Goal: Information Seeking & Learning: Learn about a topic

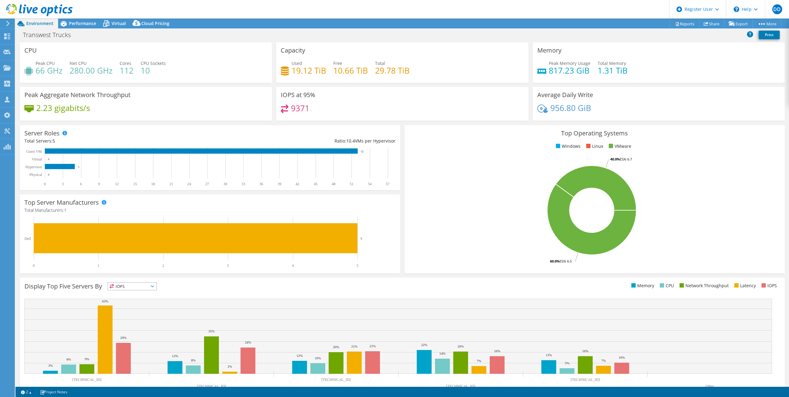
select select "USWest"
select select "USD"
click at [85, 28] on div "Performance" at bounding box center [79, 24] width 43 height 10
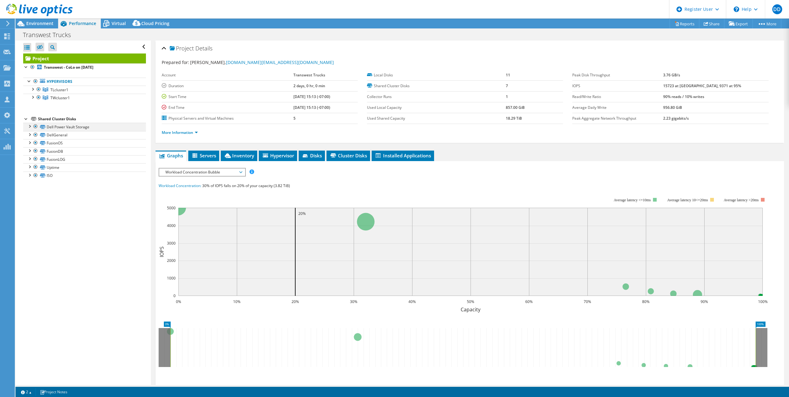
click at [30, 128] on div at bounding box center [29, 126] width 6 height 6
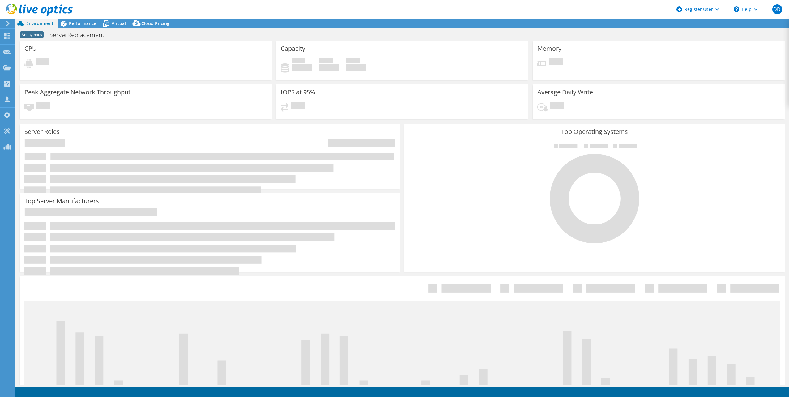
select select "USEast"
select select "USD"
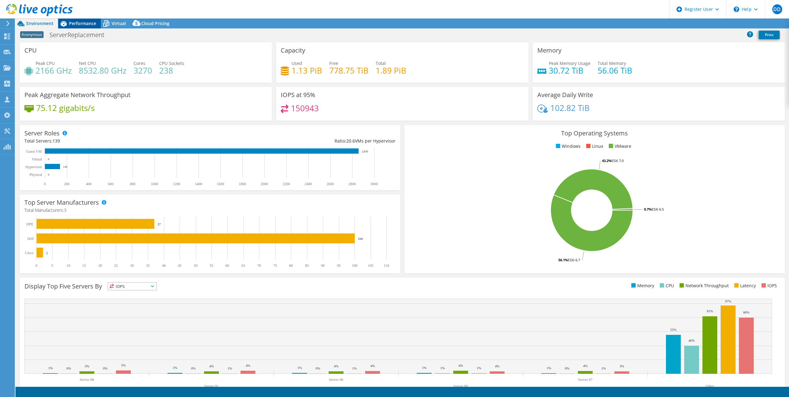
click at [81, 22] on span "Performance" at bounding box center [82, 23] width 27 height 6
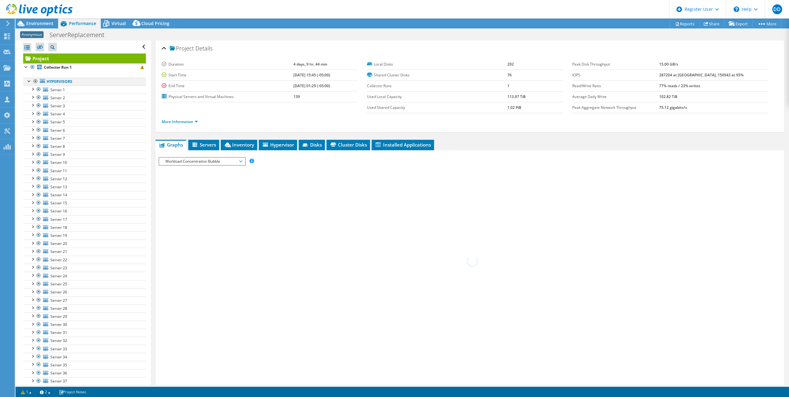
click at [28, 80] on div at bounding box center [29, 81] width 6 height 6
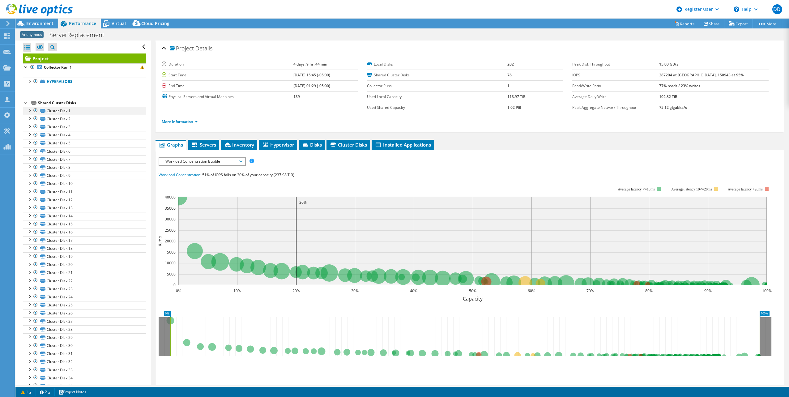
click at [32, 109] on div at bounding box center [29, 110] width 6 height 6
click at [26, 103] on div at bounding box center [26, 102] width 6 height 6
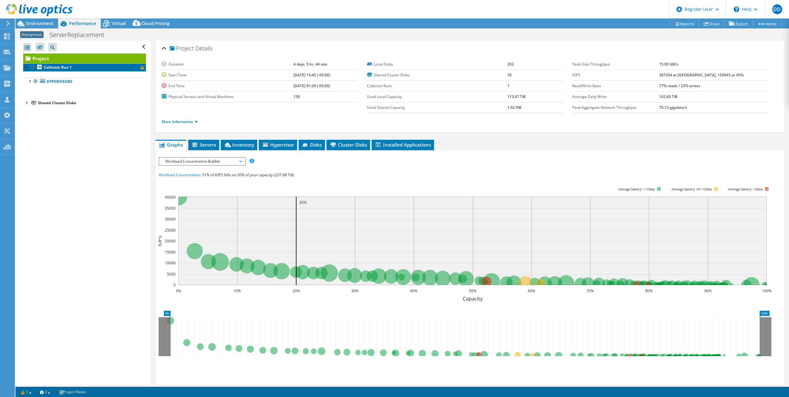
click at [63, 66] on b "Collector Run 1" at bounding box center [58, 67] width 28 height 5
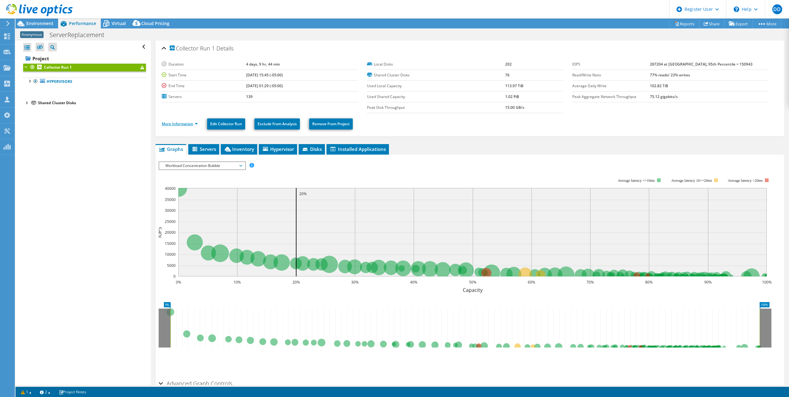
click at [185, 125] on link "More Information" at bounding box center [180, 123] width 36 height 5
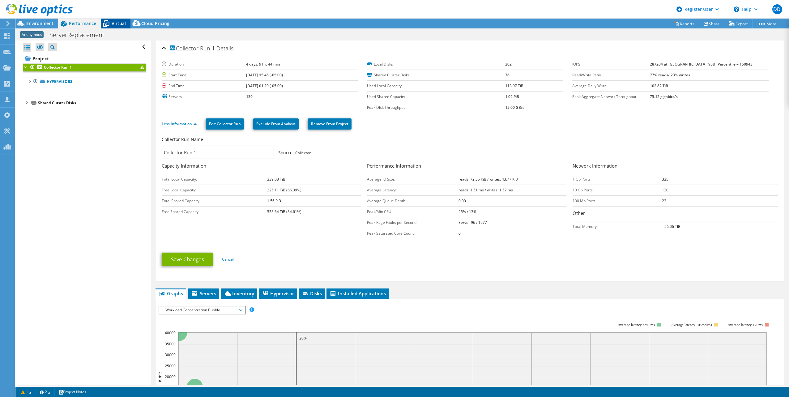
click at [116, 22] on span "Virtual" at bounding box center [119, 23] width 14 height 6
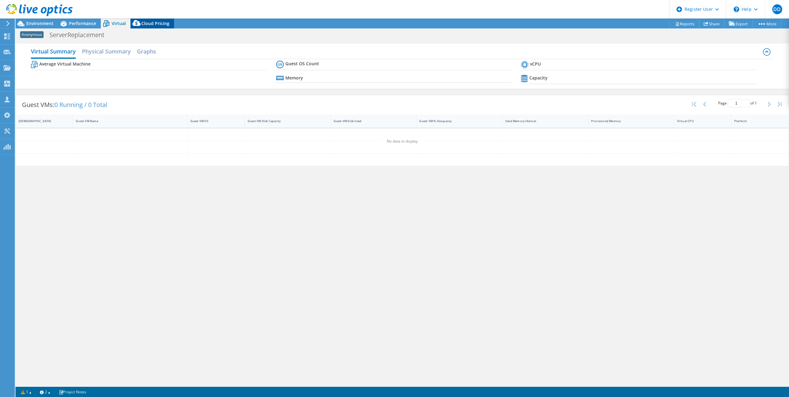
click at [152, 25] on span "Cloud Pricing" at bounding box center [155, 23] width 28 height 6
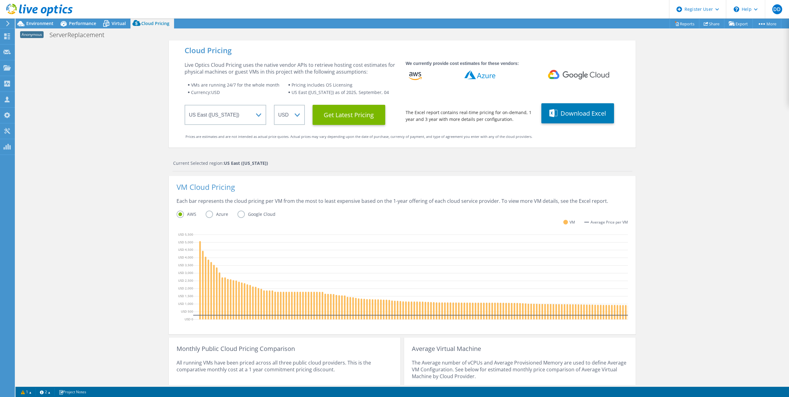
click at [207, 215] on label "Azure" at bounding box center [222, 213] width 32 height 7
click at [0, 0] on input "Azure" at bounding box center [0, 0] width 0 height 0
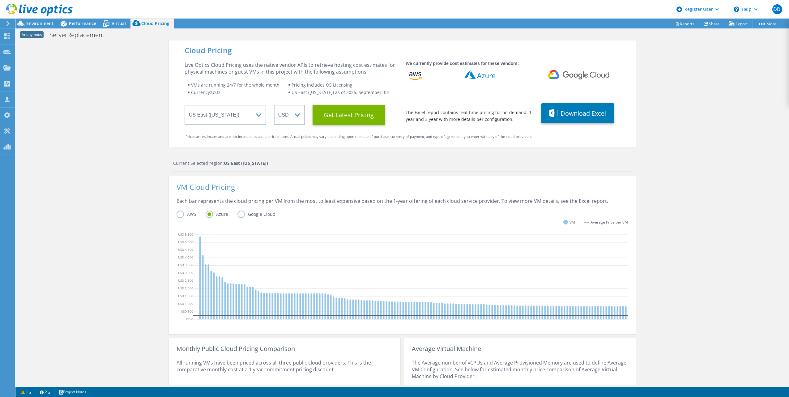
click at [178, 214] on label "AWS" at bounding box center [190, 213] width 29 height 7
click at [0, 0] on input "AWS" at bounding box center [0, 0] width 0 height 0
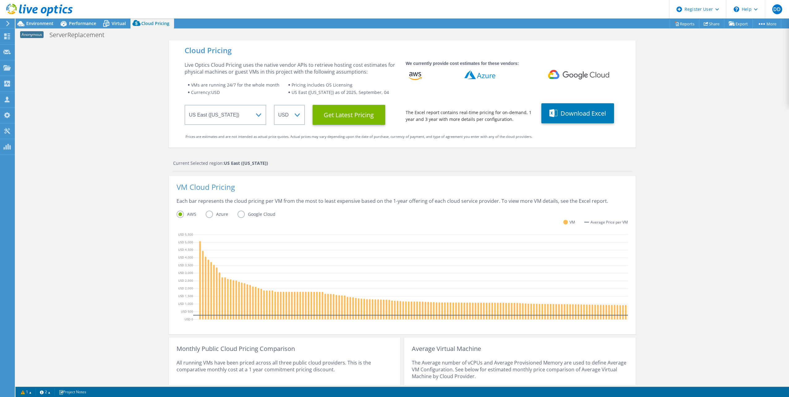
click at [207, 214] on label "Azure" at bounding box center [222, 213] width 32 height 7
click at [0, 0] on input "Azure" at bounding box center [0, 0] width 0 height 0
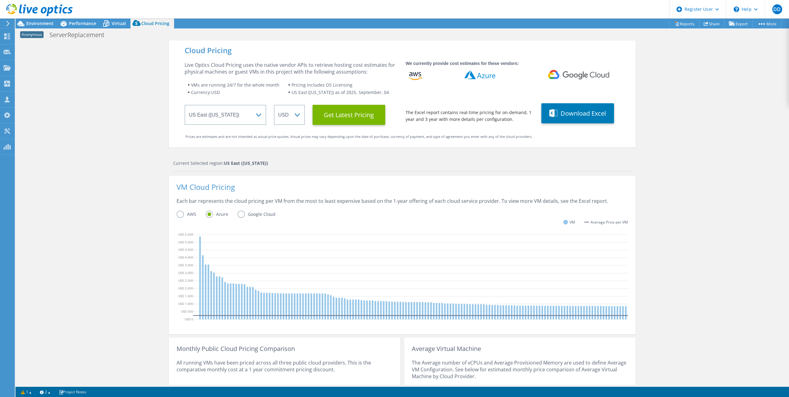
click at [238, 217] on label "Google Cloud" at bounding box center [260, 213] width 47 height 7
click at [0, 0] on input "Google Cloud" at bounding box center [0, 0] width 0 height 0
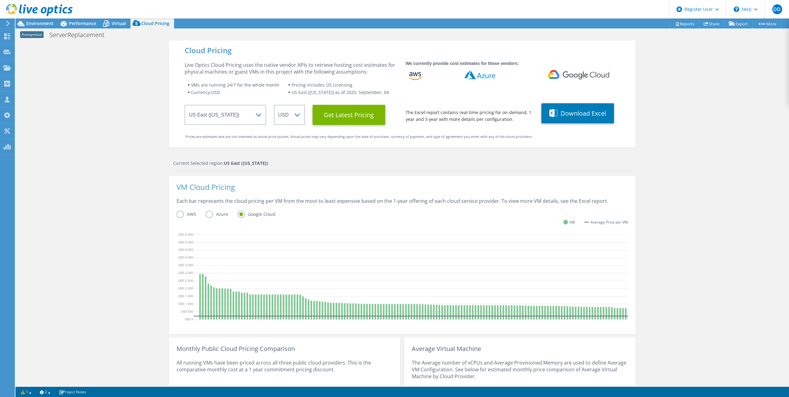
click at [207, 216] on label "Azure" at bounding box center [222, 213] width 32 height 7
click at [0, 0] on input "Azure" at bounding box center [0, 0] width 0 height 0
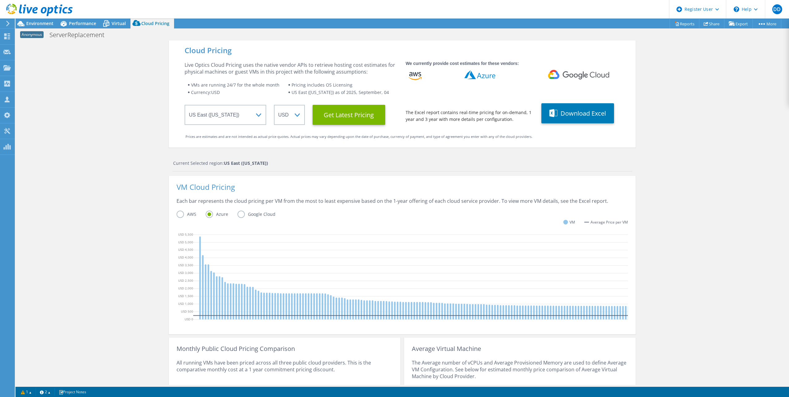
scroll to position [179, 0]
click at [119, 27] on div "Virtual" at bounding box center [116, 24] width 30 height 10
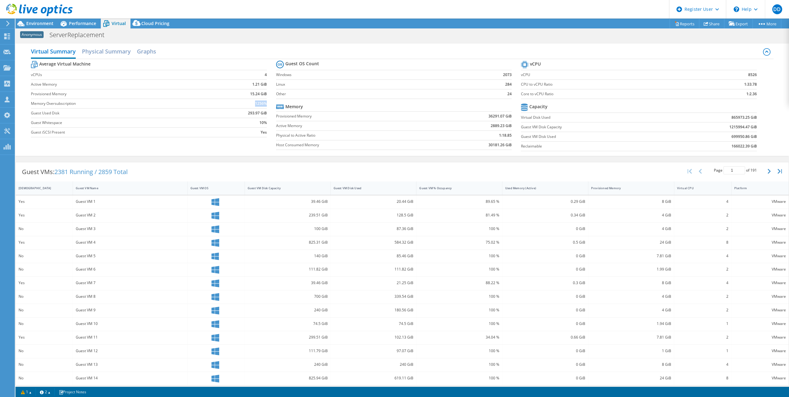
drag, startPoint x: 252, startPoint y: 104, endPoint x: 265, endPoint y: 100, distance: 13.4
click at [265, 100] on td "1256%" at bounding box center [238, 104] width 57 height 10
drag, startPoint x: 265, startPoint y: 100, endPoint x: 247, endPoint y: 89, distance: 20.8
click at [247, 90] on td "15.24 GiB" at bounding box center [238, 94] width 57 height 10
drag, startPoint x: 258, startPoint y: 84, endPoint x: 270, endPoint y: 86, distance: 12.3
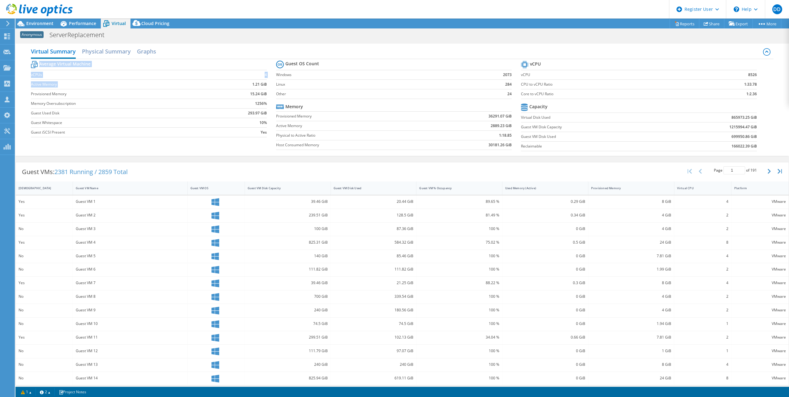
click at [270, 86] on section "Average Virtual Machine vCPUs 4 Active Memory 1.21 GiB Provisioned Memory 15.24…" at bounding box center [153, 99] width 245 height 81
drag, startPoint x: 270, startPoint y: 86, endPoint x: 252, endPoint y: 88, distance: 18.6
click at [252, 88] on td "1.21 GiB" at bounding box center [238, 84] width 57 height 10
drag, startPoint x: 484, startPoint y: 116, endPoint x: 511, endPoint y: 116, distance: 26.9
click at [511, 116] on section "Guest OS Count Windows 2073 Linux 284 Other 24 Memory Provisioned Memory 36291.…" at bounding box center [398, 106] width 245 height 94
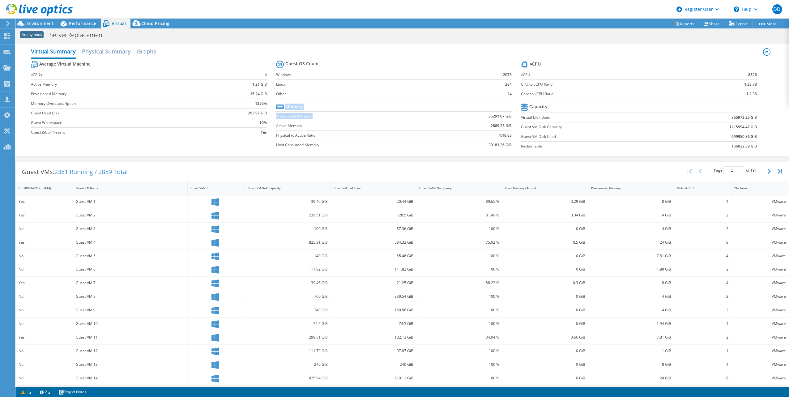
click at [511, 116] on section "Guest OS Count Windows 2073 Linux 284 Other 24 Memory Provisioned Memory 36291.…" at bounding box center [398, 106] width 245 height 94
drag, startPoint x: 511, startPoint y: 116, endPoint x: 487, endPoint y: 114, distance: 23.9
click at [487, 114] on section "Guest OS Count Windows 2073 Linux 284 Other 24 Memory Provisioned Memory 36291.…" at bounding box center [398, 106] width 245 height 94
click at [488, 114] on b "36291.07 GiB" at bounding box center [499, 116] width 23 height 6
drag, startPoint x: 485, startPoint y: 116, endPoint x: 489, endPoint y: 117, distance: 4.3
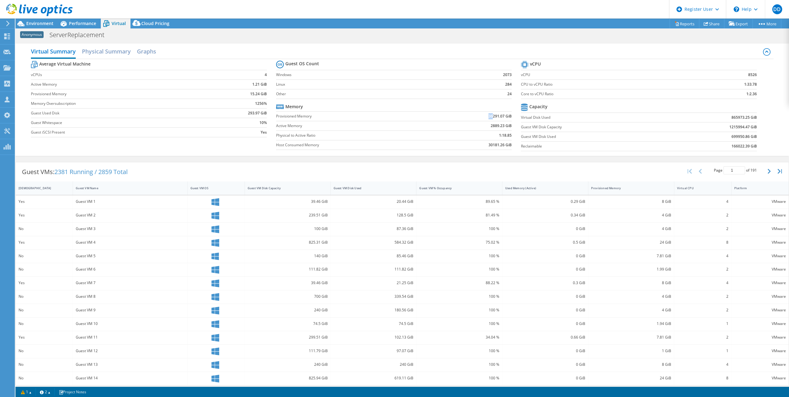
click at [489, 117] on td "36291.07 GiB" at bounding box center [472, 116] width 79 height 10
click at [100, 52] on h2 "Physical Summary" at bounding box center [106, 52] width 49 height 14
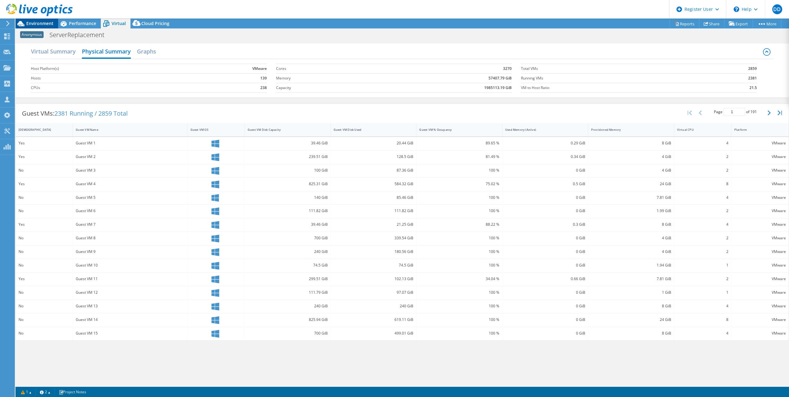
click at [49, 23] on span "Environment" at bounding box center [39, 23] width 27 height 6
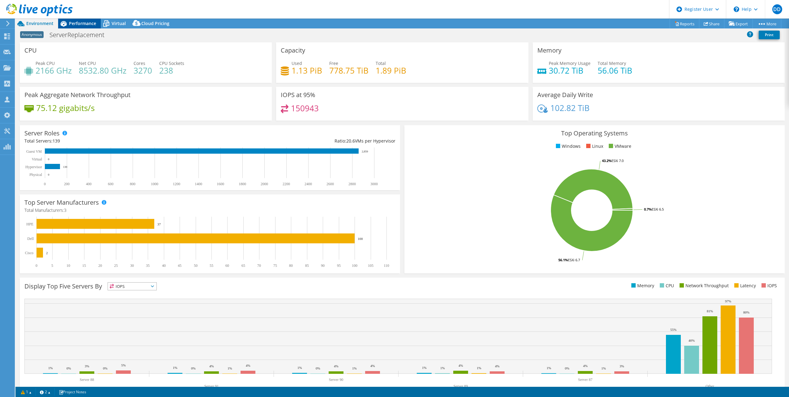
click at [80, 24] on span "Performance" at bounding box center [82, 23] width 27 height 6
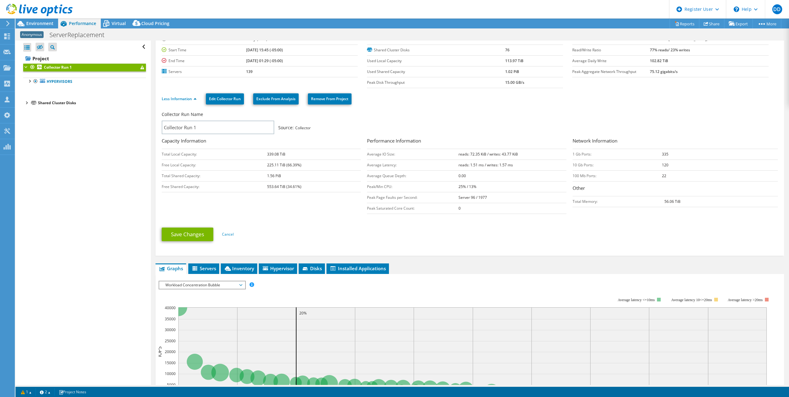
scroll to position [0, 0]
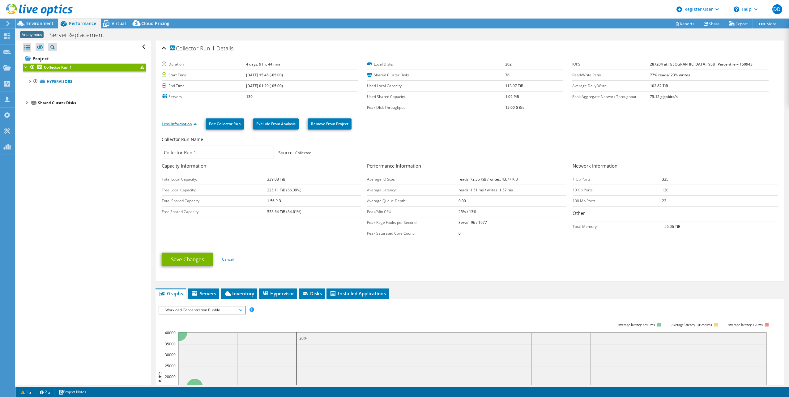
click at [173, 123] on link "Less Information" at bounding box center [179, 123] width 35 height 5
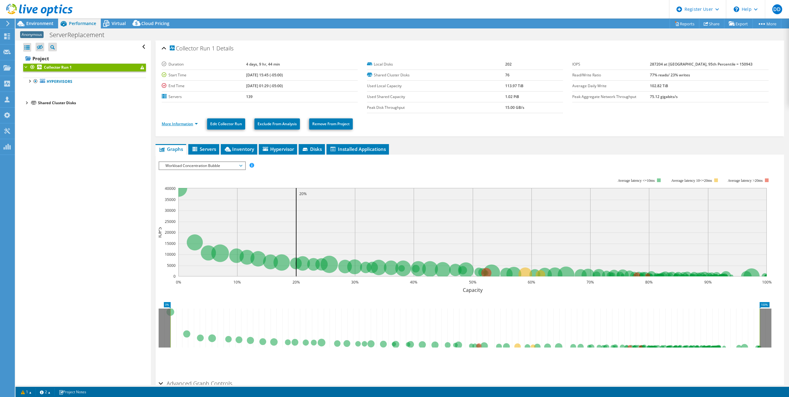
click at [173, 123] on link "More Information" at bounding box center [180, 123] width 36 height 5
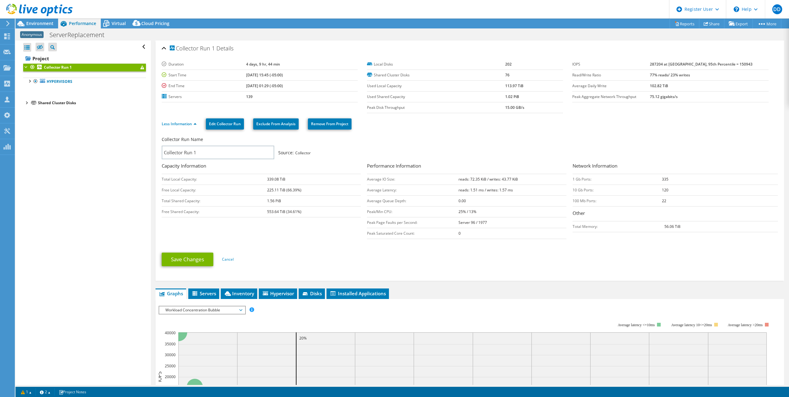
drag, startPoint x: 737, startPoint y: 63, endPoint x: 655, endPoint y: 65, distance: 81.6
click at [655, 65] on tr "IOPS 287204 at Peak, 95th Percentile = 150943" at bounding box center [670, 64] width 196 height 11
copy tr "287204 at [GEOGRAPHIC_DATA], 95th Percentile = 150943"
click at [46, 23] on span "Environment" at bounding box center [39, 23] width 27 height 6
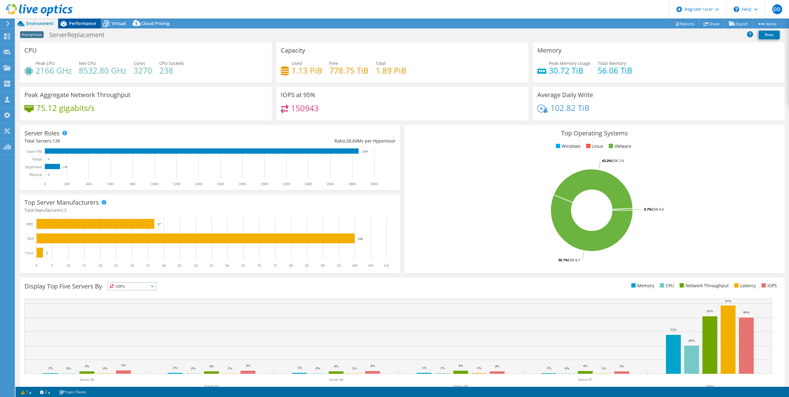
click at [89, 23] on span "Performance" at bounding box center [82, 23] width 27 height 6
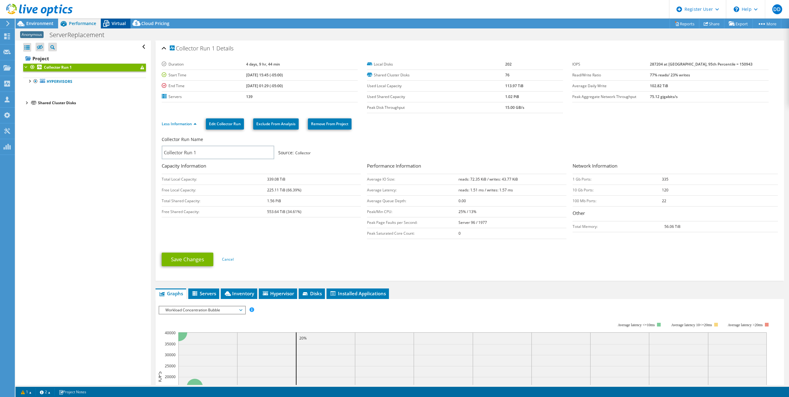
click at [116, 24] on span "Virtual" at bounding box center [119, 23] width 14 height 6
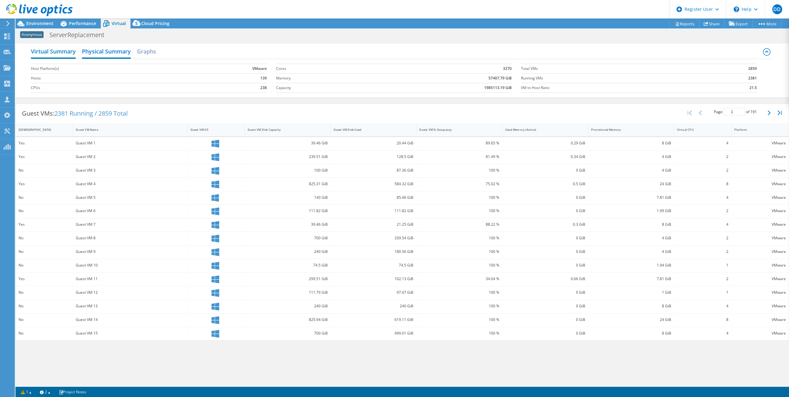
click at [67, 54] on h2 "Virtual Summary" at bounding box center [53, 52] width 45 height 14
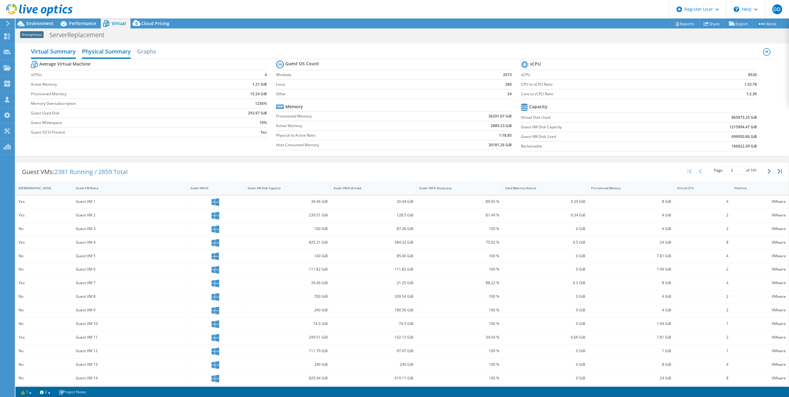
click at [105, 54] on h2 "Physical Summary" at bounding box center [106, 52] width 49 height 14
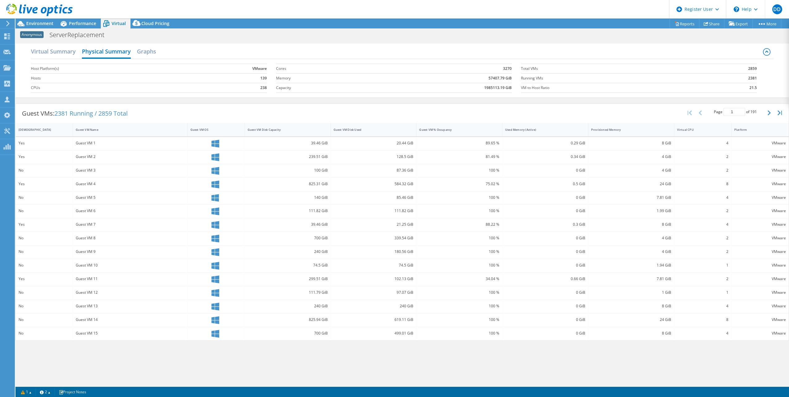
click at [74, 58] on div "Virtual Summary Physical Summary Graphs" at bounding box center [402, 52] width 742 height 14
click at [72, 55] on h2 "Virtual Summary" at bounding box center [53, 52] width 45 height 14
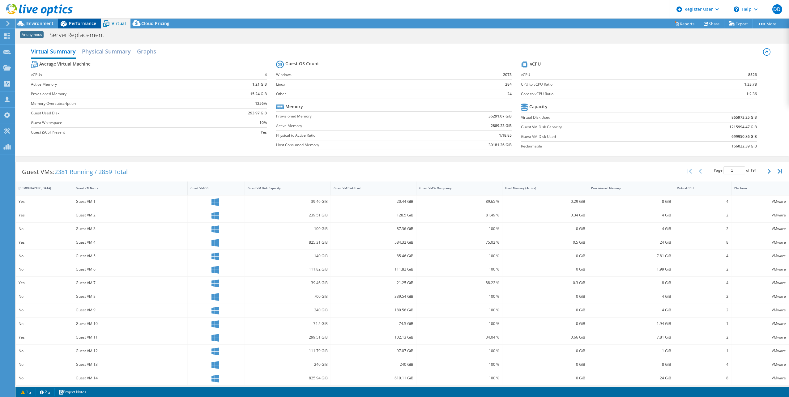
click at [76, 22] on span "Performance" at bounding box center [82, 23] width 27 height 6
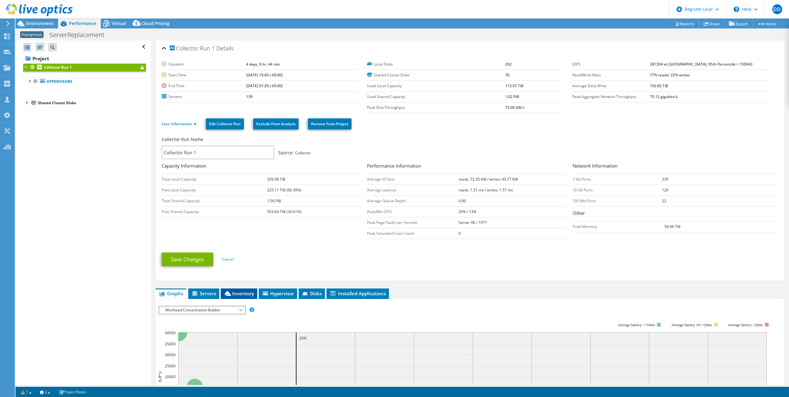
click at [242, 295] on span "Inventory" at bounding box center [239, 293] width 30 height 6
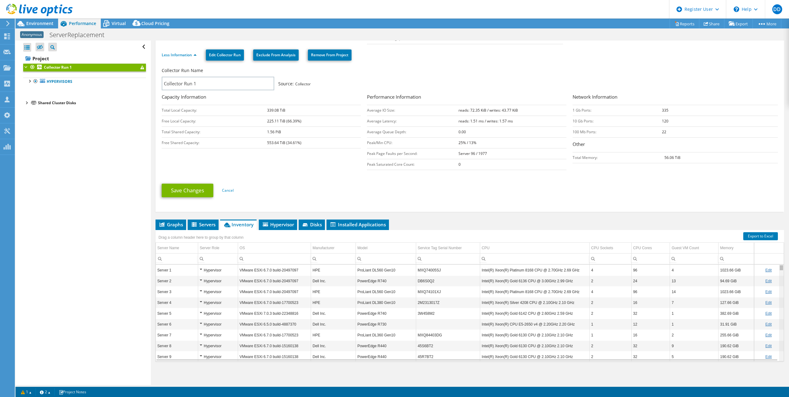
drag, startPoint x: 778, startPoint y: 289, endPoint x: 494, endPoint y: 318, distance: 285.1
click at [757, 207] on body "DD Dell User [PERSON_NAME] [PERSON_NAME][EMAIL_ADDRESS][DOMAIN_NAME] Dell My Pr…" at bounding box center [394, 198] width 789 height 397
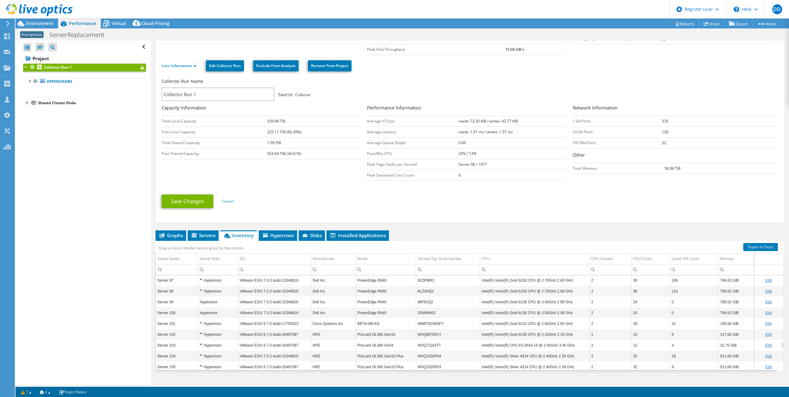
scroll to position [62, 0]
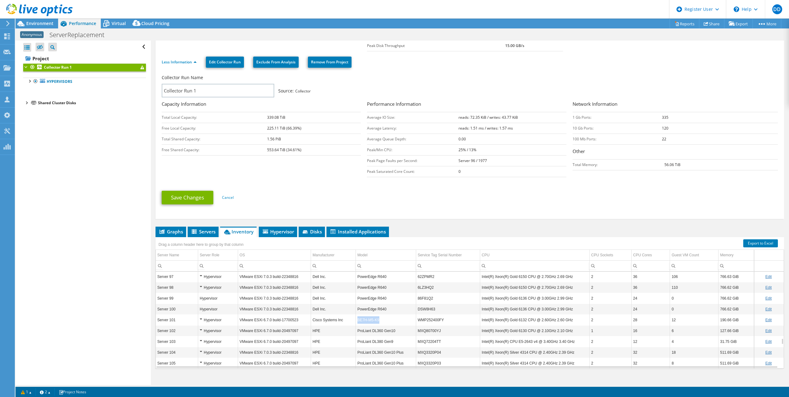
drag, startPoint x: 381, startPoint y: 321, endPoint x: 356, endPoint y: 322, distance: 25.3
click at [356, 322] on td "BE7H-M5-K9" at bounding box center [385, 319] width 60 height 11
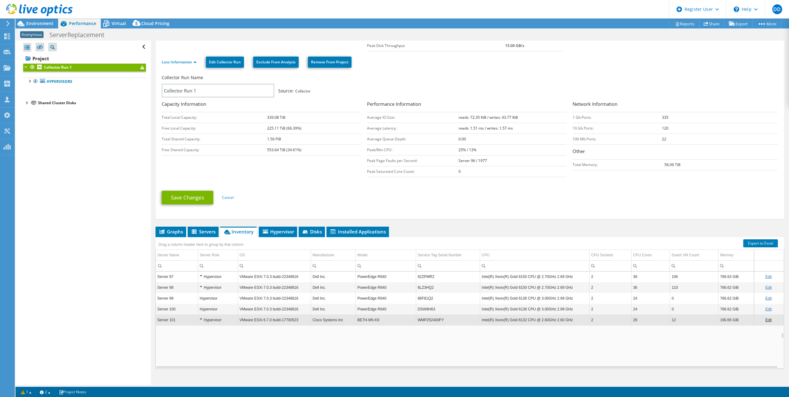
copy td "BE7H-M5-K9"
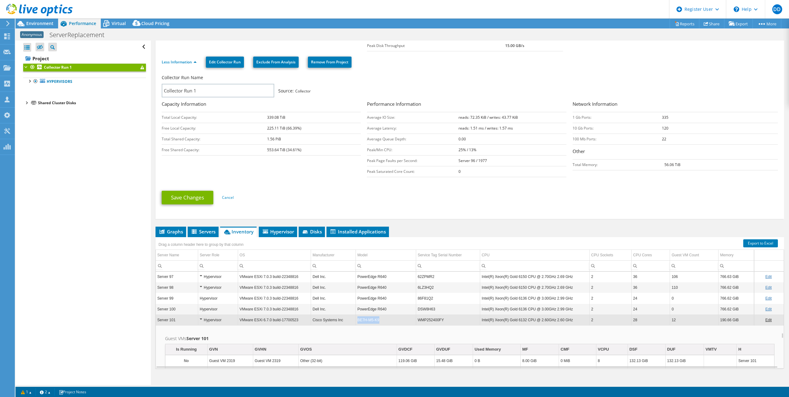
copy td "BE7H-M5-K9"
drag, startPoint x: 381, startPoint y: 318, endPoint x: 356, endPoint y: 321, distance: 25.2
click at [356, 321] on td "BE7H-M5-K9" at bounding box center [385, 319] width 60 height 11
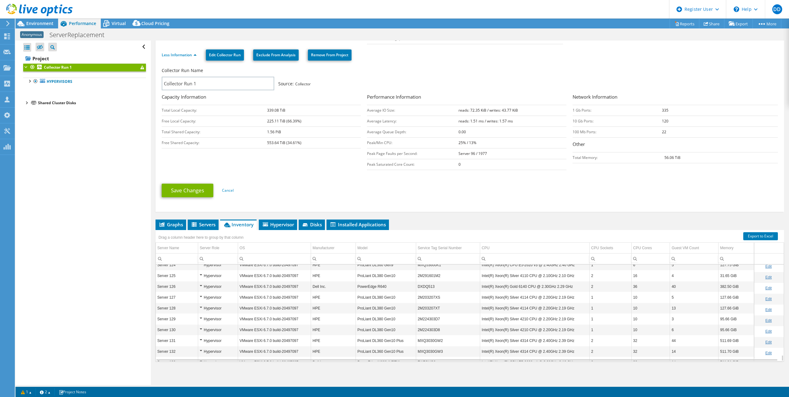
scroll to position [1410, 0]
click at [390, 311] on td "PowerEdge R6515" at bounding box center [385, 309] width 60 height 11
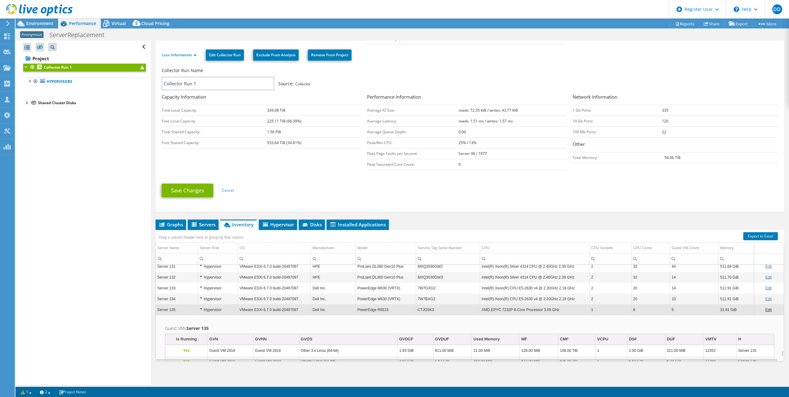
click at [390, 311] on td "PowerEdge R6515" at bounding box center [385, 309] width 60 height 11
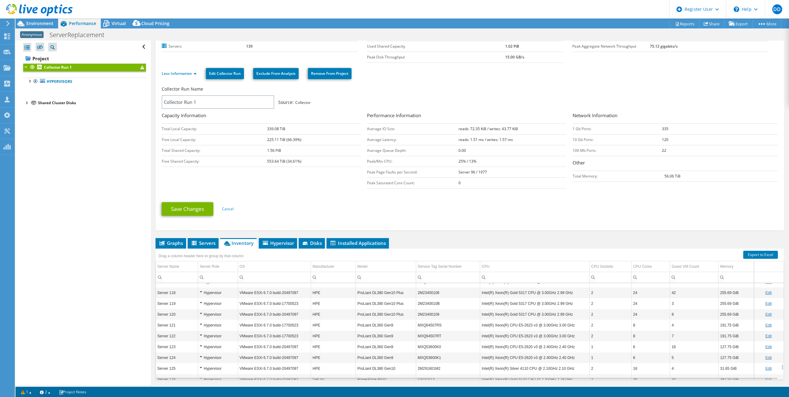
scroll to position [0, 0]
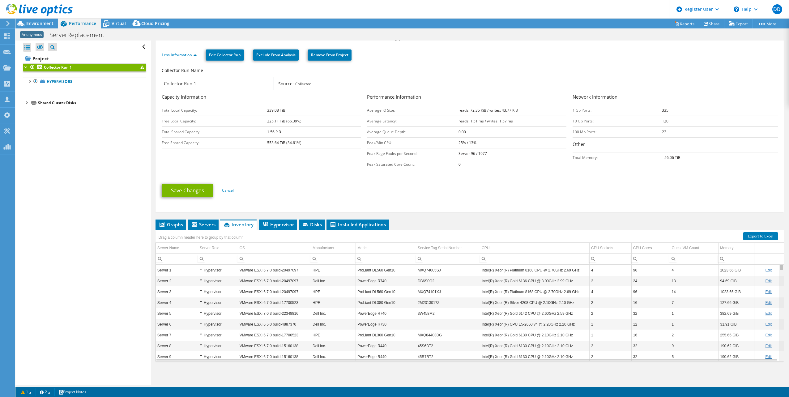
drag, startPoint x: 778, startPoint y: 349, endPoint x: 773, endPoint y: 258, distance: 91.0
click at [773, 258] on body "DD Dell User [PERSON_NAME] [PERSON_NAME][EMAIL_ADDRESS][DOMAIN_NAME] Dell My Pr…" at bounding box center [394, 198] width 789 height 397
click at [337, 248] on td "Manufacturer" at bounding box center [333, 248] width 45 height 11
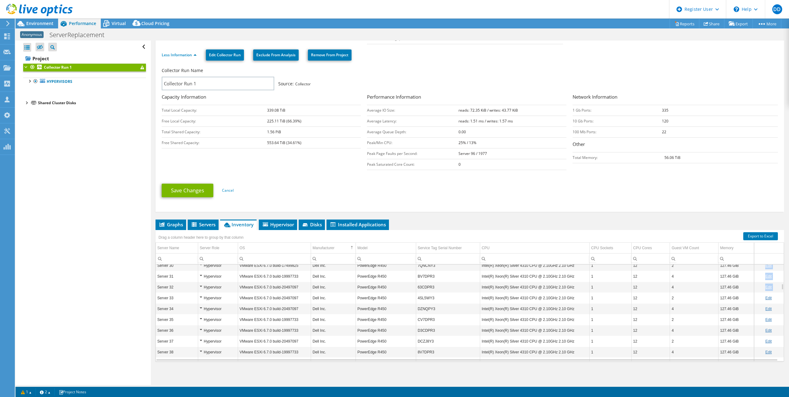
drag, startPoint x: 776, startPoint y: 286, endPoint x: 777, endPoint y: 291, distance: 5.3
click at [777, 291] on div "Server 92 Hypervisor VMware ESXi 6.7.0 build-17700523 Cisco Systems Inc BE7H-M5…" at bounding box center [469, 312] width 628 height 97
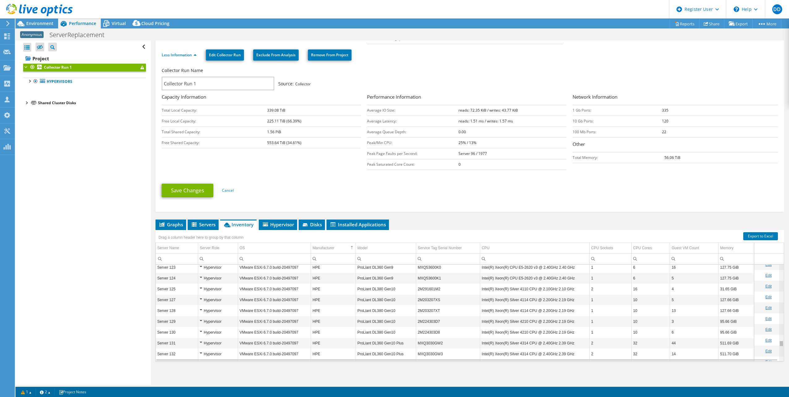
scroll to position [1410, 0]
drag, startPoint x: 777, startPoint y: 291, endPoint x: 469, endPoint y: 326, distance: 309.8
click at [769, 387] on body "DD Dell User [PERSON_NAME] [PERSON_NAME][EMAIL_ADDRESS][DOMAIN_NAME] Dell My Pr…" at bounding box center [394, 198] width 789 height 397
click at [367, 250] on td "Model" at bounding box center [385, 248] width 60 height 11
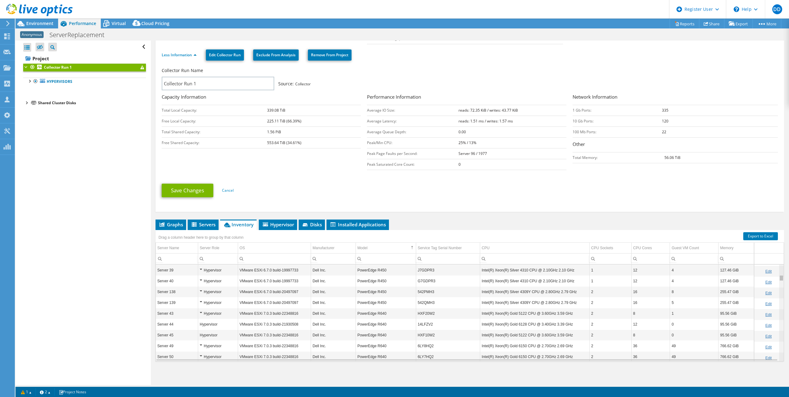
scroll to position [0, 0]
drag, startPoint x: 778, startPoint y: 352, endPoint x: 771, endPoint y: 248, distance: 103.4
click at [786, 249] on body "DD Dell User [PERSON_NAME] [PERSON_NAME][EMAIL_ADDRESS][DOMAIN_NAME] Dell My Pr…" at bounding box center [394, 198] width 789 height 397
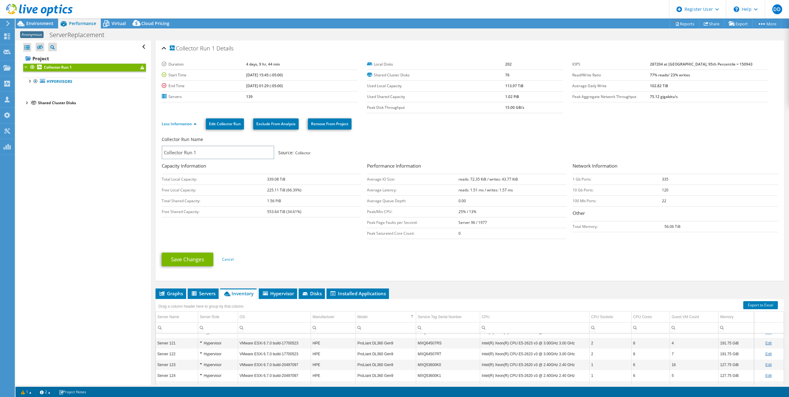
scroll to position [1224, 0]
